Goal: Information Seeking & Learning: Understand process/instructions

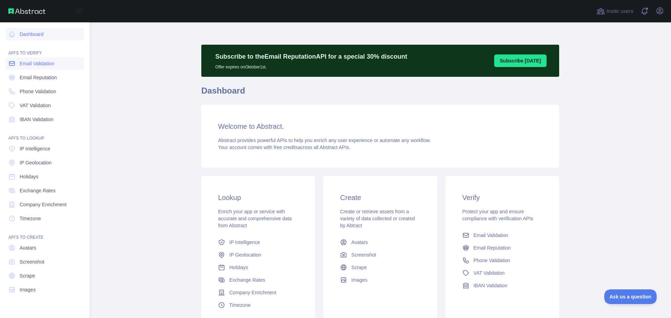
click at [27, 67] on link "Email Validation" at bounding box center [45, 63] width 78 height 13
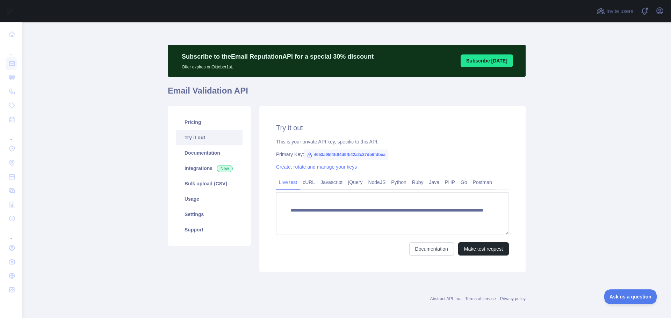
click at [179, 132] on link "Try it out" at bounding box center [209, 137] width 66 height 15
click at [198, 205] on link "Usage" at bounding box center [209, 198] width 66 height 15
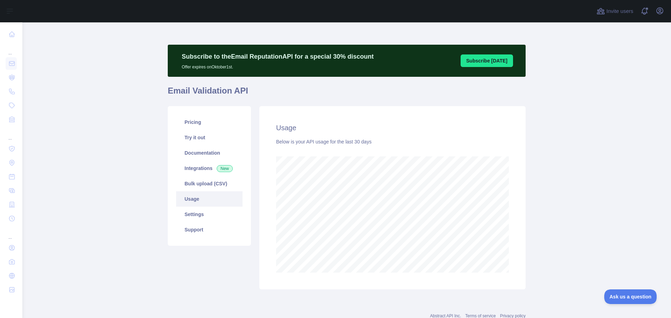
scroll to position [296, 643]
